Goal: Find specific page/section: Find specific page/section

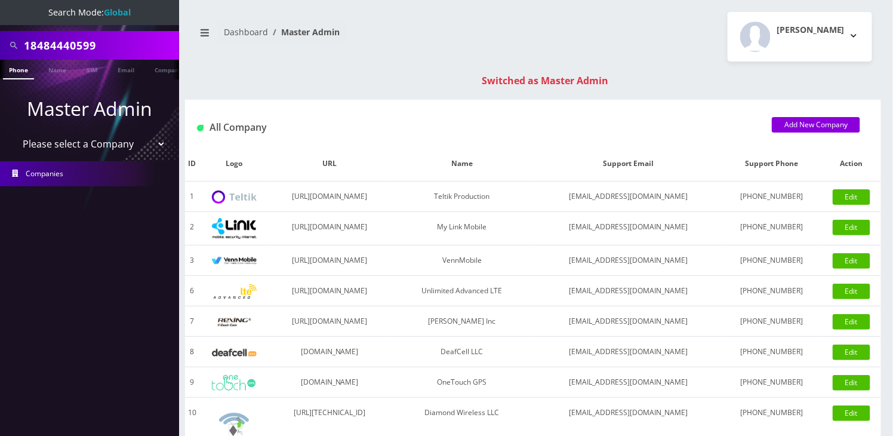
click at [31, 45] on input "18484440599" at bounding box center [100, 45] width 152 height 23
type input "8484440599"
click at [20, 61] on link "Phone" at bounding box center [18, 70] width 31 height 20
click at [18, 67] on link "Phone" at bounding box center [18, 70] width 31 height 20
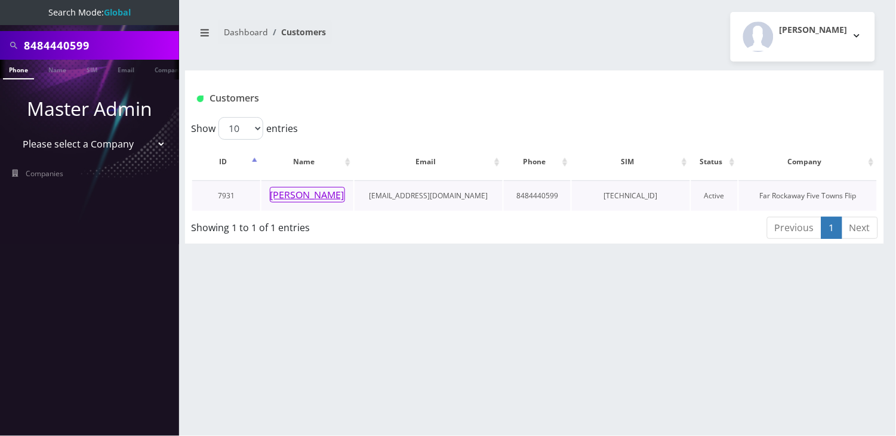
click at [306, 195] on button "[PERSON_NAME]" at bounding box center [307, 195] width 75 height 16
click at [49, 45] on input "8484440599" at bounding box center [100, 45] width 152 height 23
click at [87, 41] on input "text" at bounding box center [100, 45] width 152 height 23
paste input "19296755378"
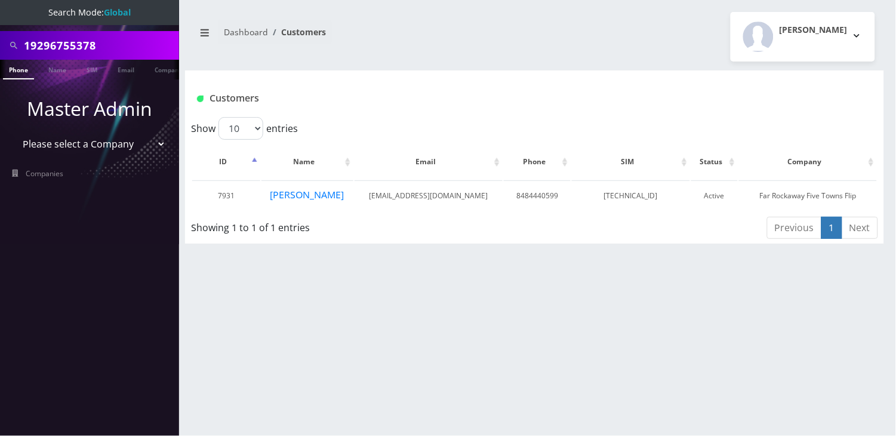
click at [33, 41] on input "19296755378" at bounding box center [100, 45] width 152 height 23
type input "9296755378"
click at [21, 72] on link "Phone" at bounding box center [18, 70] width 31 height 20
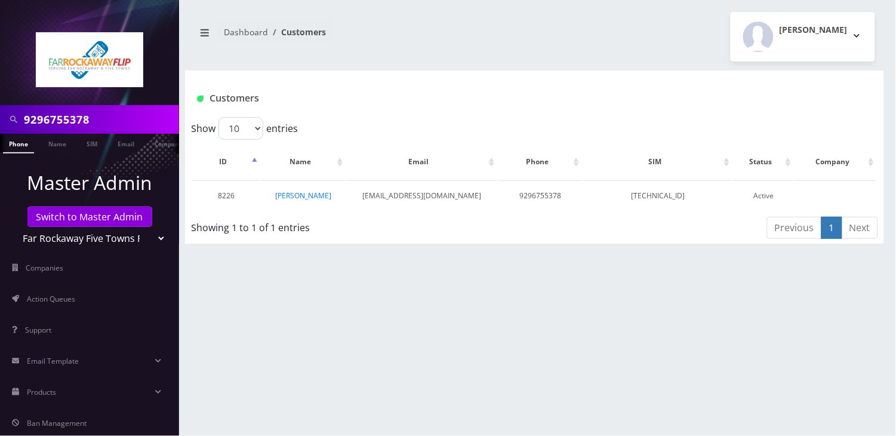
click at [491, 31] on nav "Dashboard Customers" at bounding box center [360, 37] width 332 height 34
